Goal: Information Seeking & Learning: Learn about a topic

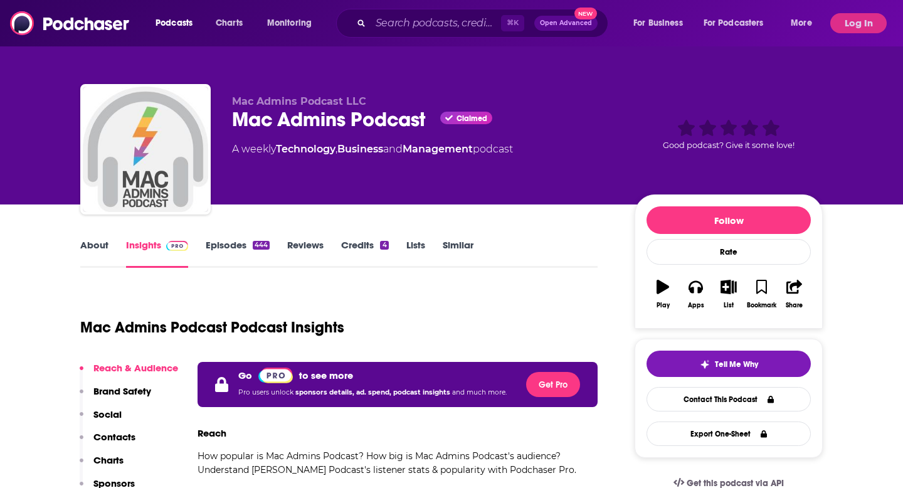
click at [364, 26] on icon "Search podcasts, credits, & more..." at bounding box center [360, 22] width 7 height 7
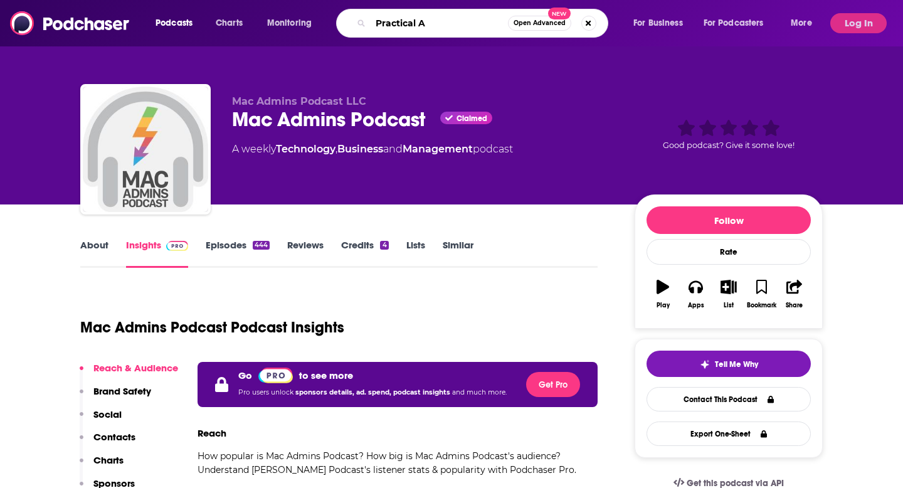
type input "Practical AI"
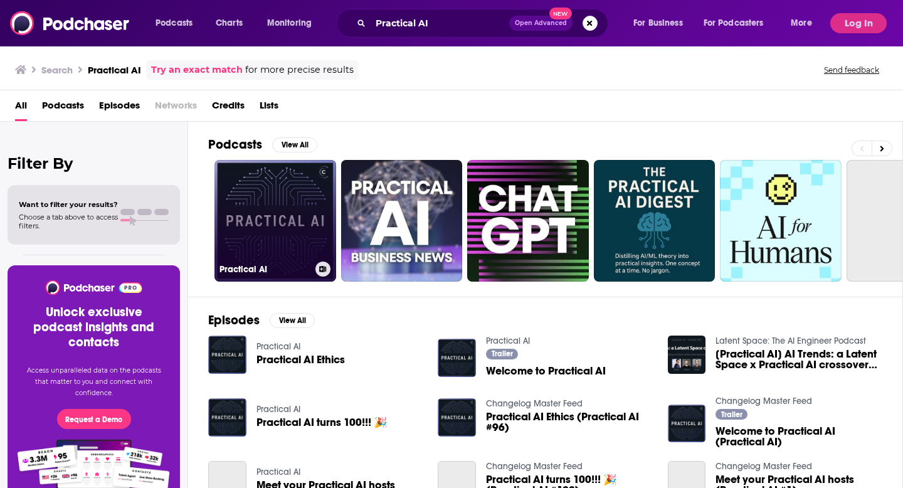
click at [314, 260] on link "Practical AI" at bounding box center [275, 221] width 122 height 122
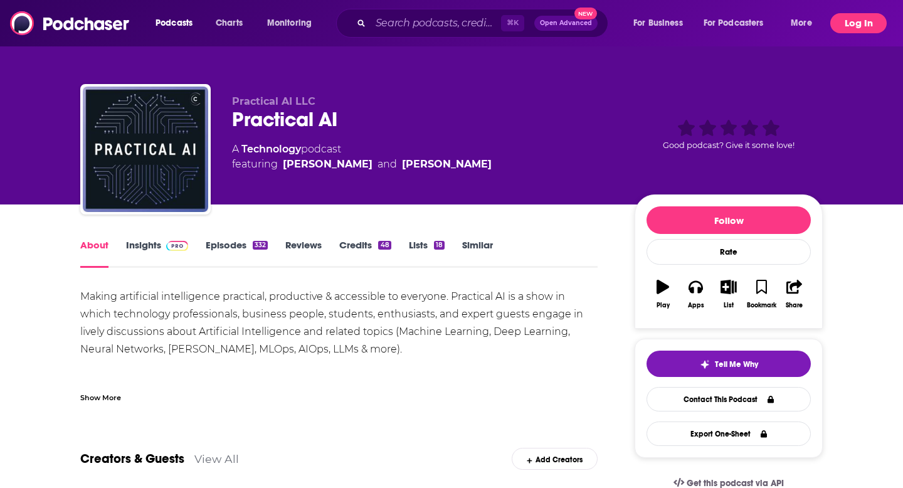
click at [846, 19] on button "Log In" at bounding box center [858, 23] width 56 height 20
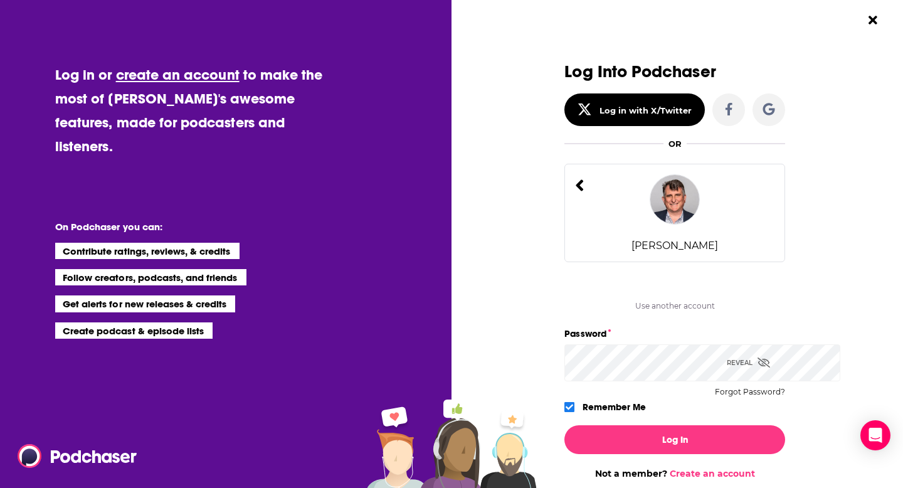
click at [647, 262] on div "[PERSON_NAME]" at bounding box center [674, 213] width 221 height 98
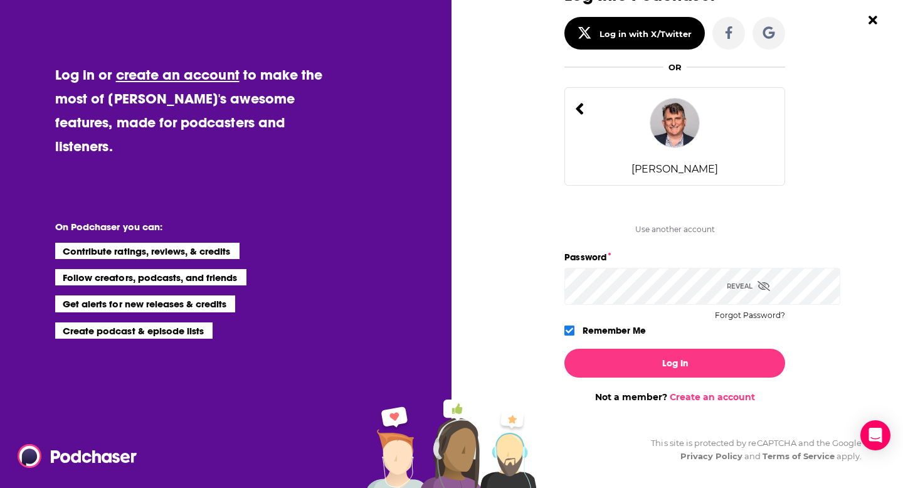
scroll to position [95, 0]
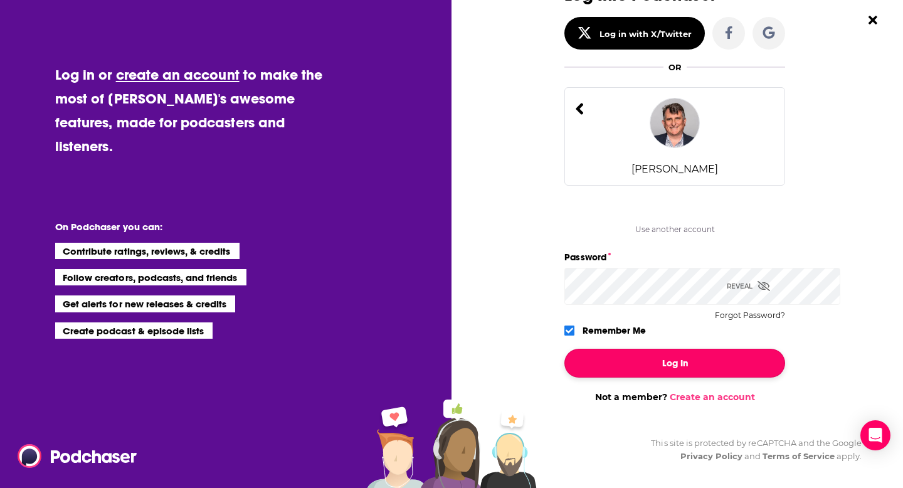
click at [663, 377] on button "Log In" at bounding box center [674, 363] width 221 height 29
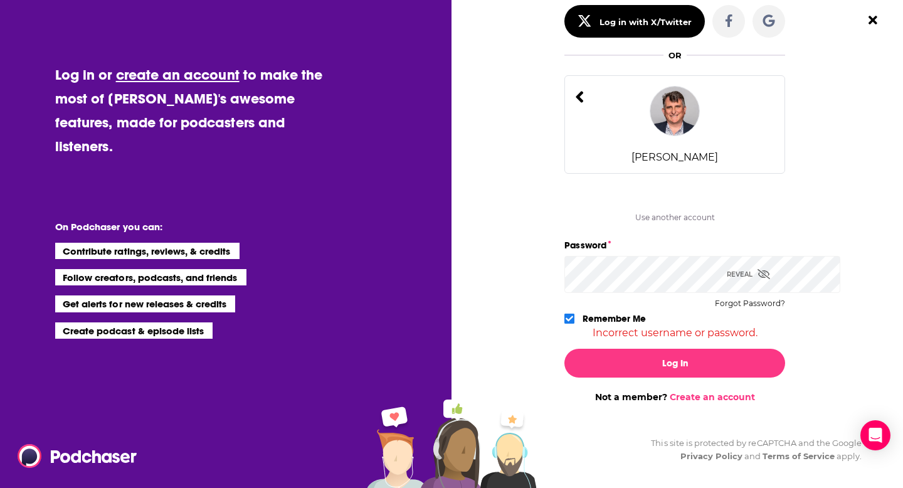
click at [769, 293] on div "Reveal" at bounding box center [748, 274] width 43 height 37
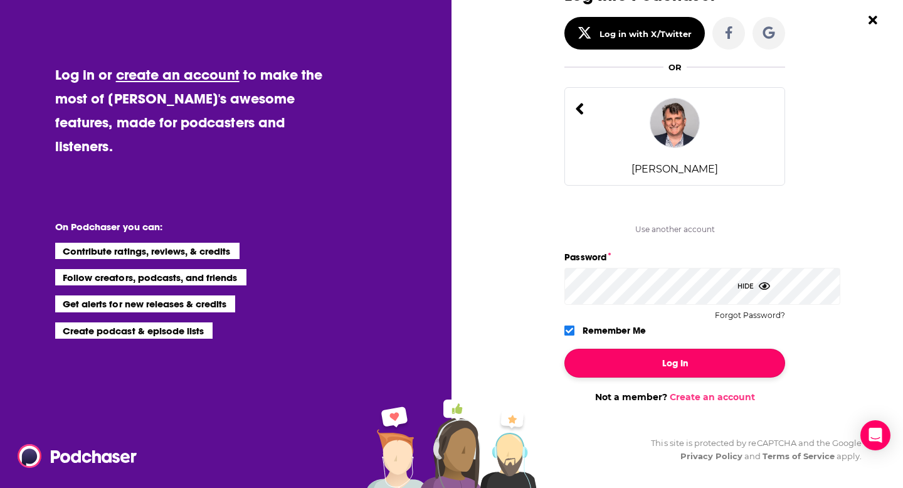
click at [646, 377] on button "Log In" at bounding box center [674, 363] width 221 height 29
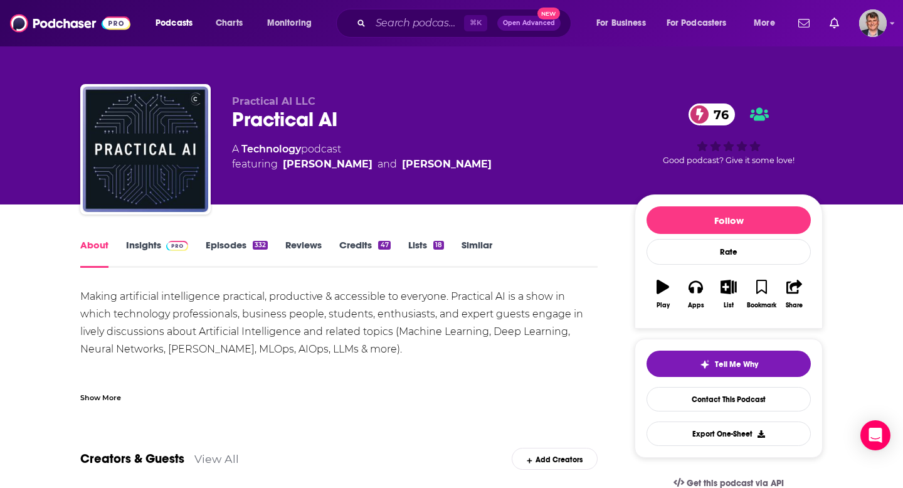
click at [126, 268] on link "Insights" at bounding box center [157, 253] width 62 height 29
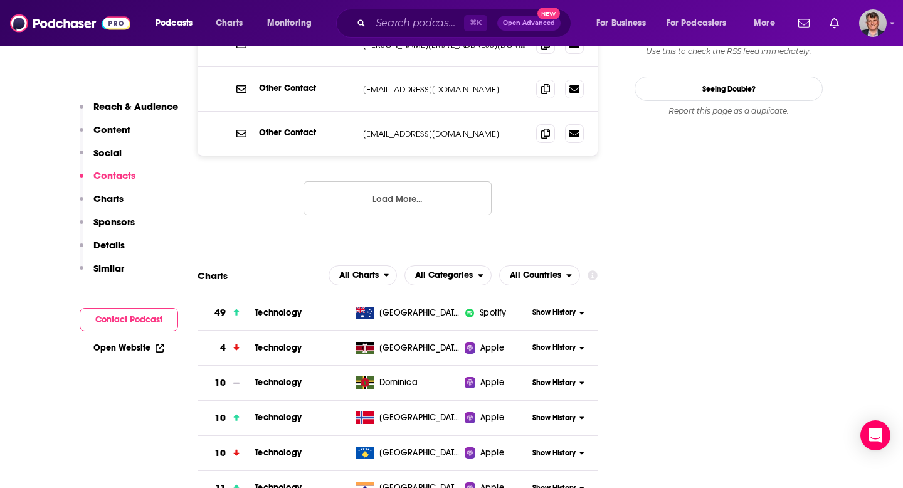
scroll to position [1426, 0]
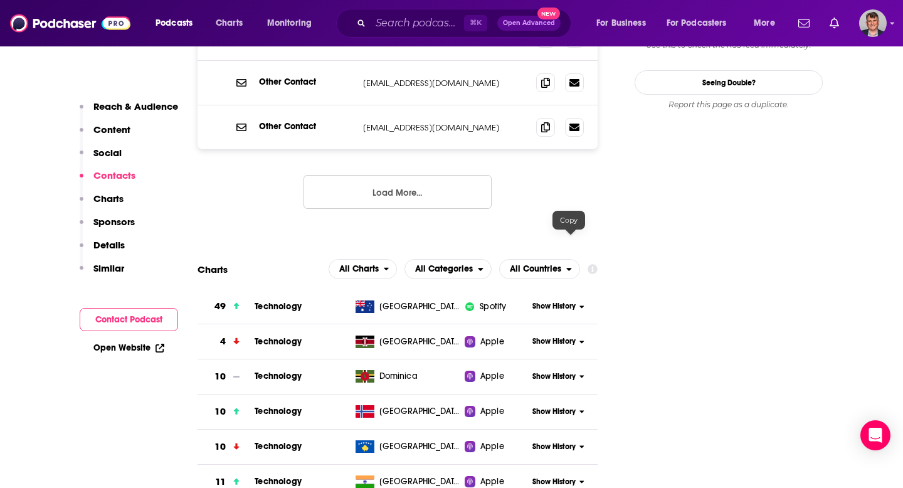
click at [550, 87] on icon at bounding box center [545, 82] width 9 height 10
